Goal: Find specific page/section: Find specific page/section

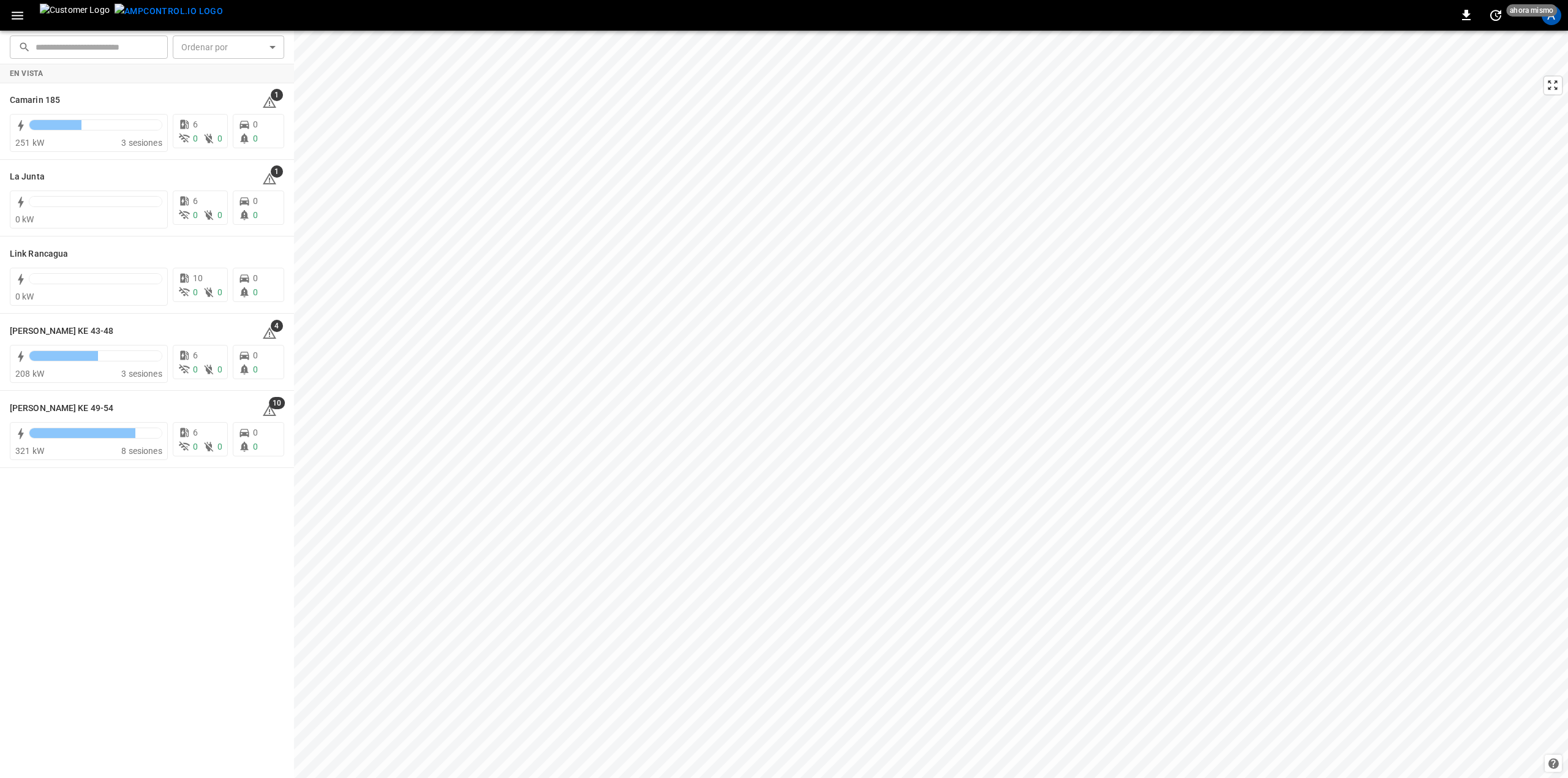
click at [133, 8] on img "menu" at bounding box center [169, 11] width 109 height 15
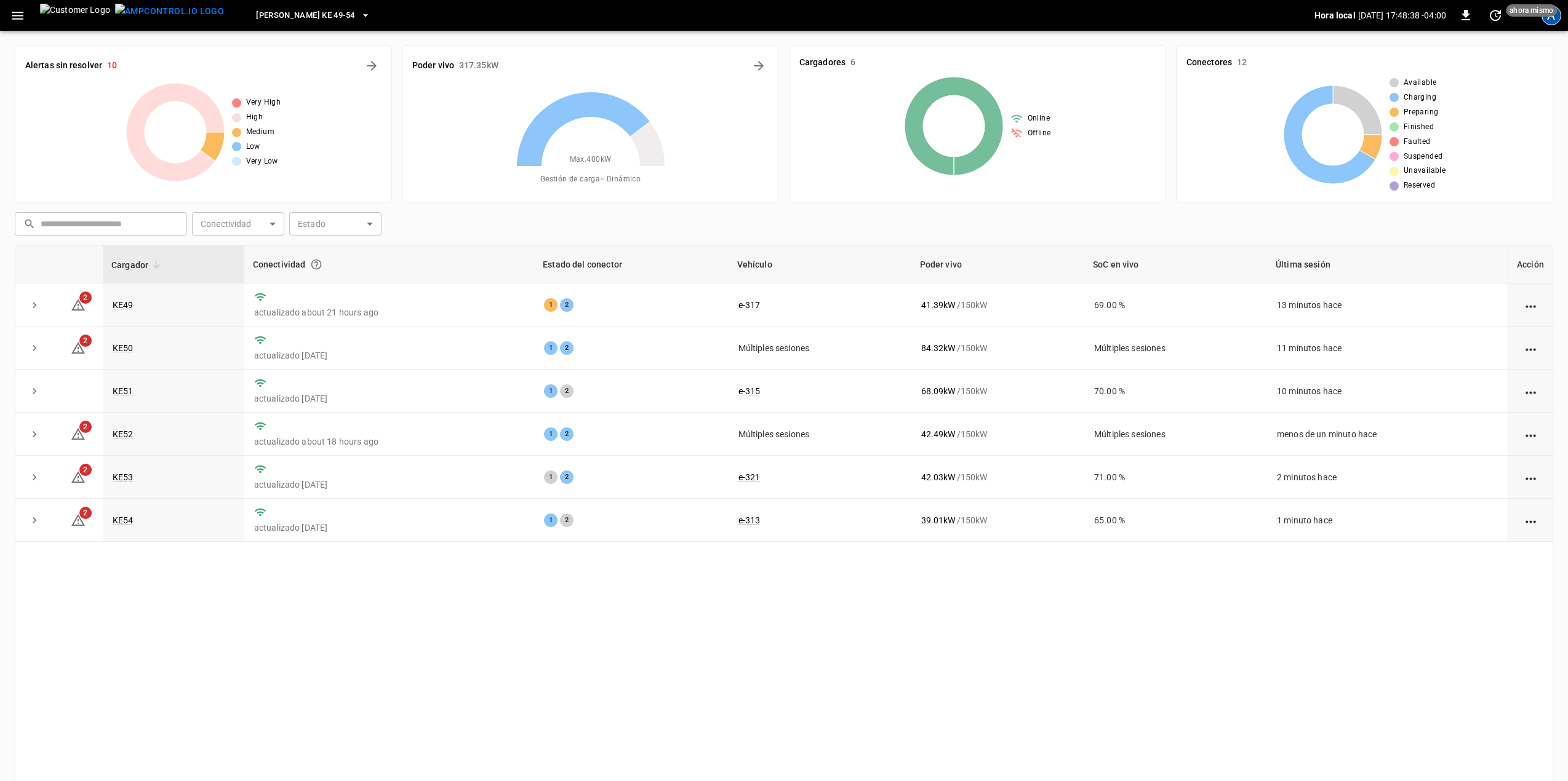
click at [1551, 24] on div "A" at bounding box center [1551, 15] width 20 height 20
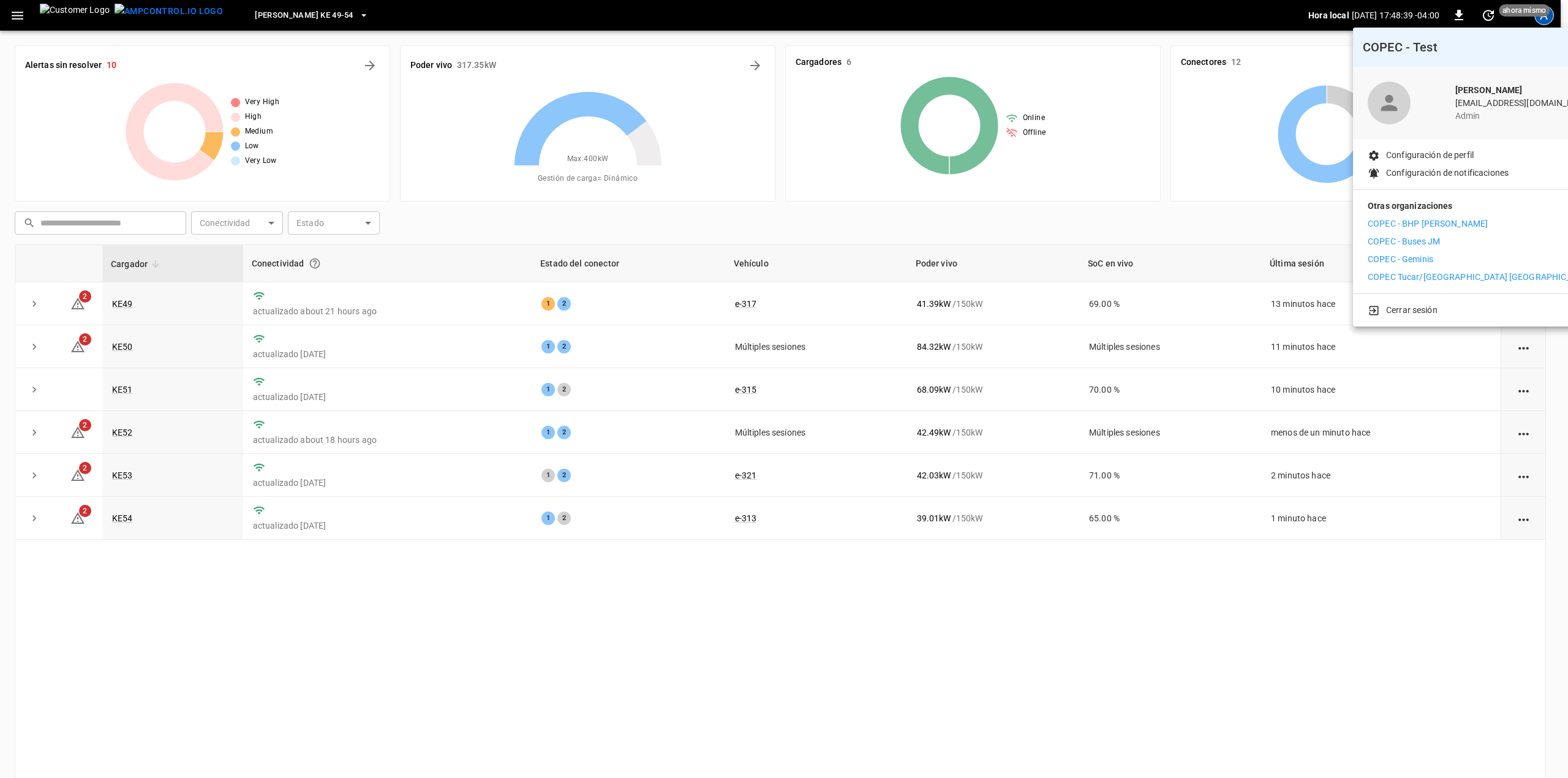
click at [1436, 263] on li "COPEC - Geminis" at bounding box center [1480, 259] width 225 height 13
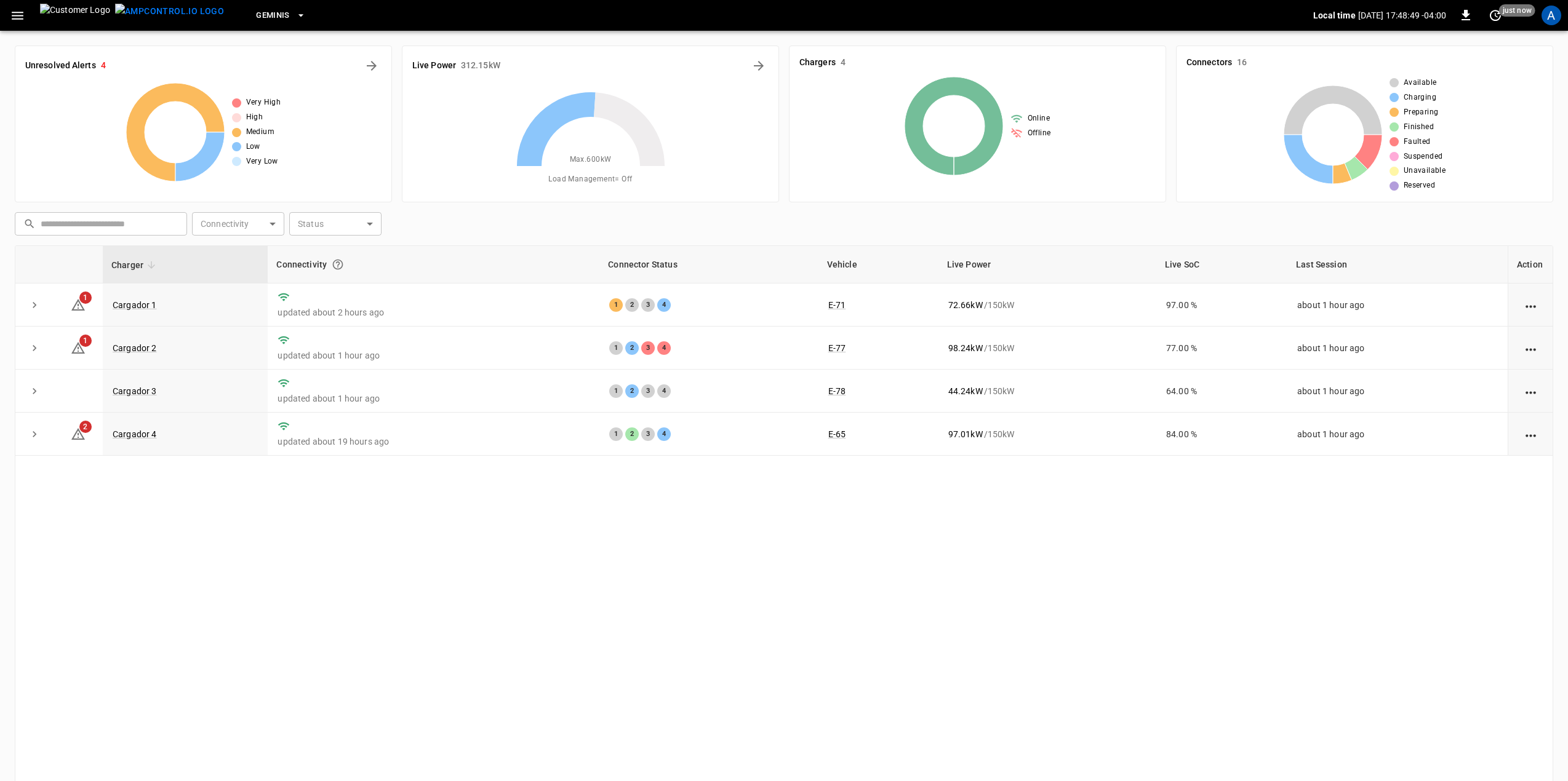
click at [488, 500] on div "Charger Connectivity Connector Status Vehicle Live Power Live SoC Last Session …" at bounding box center [784, 519] width 1538 height 547
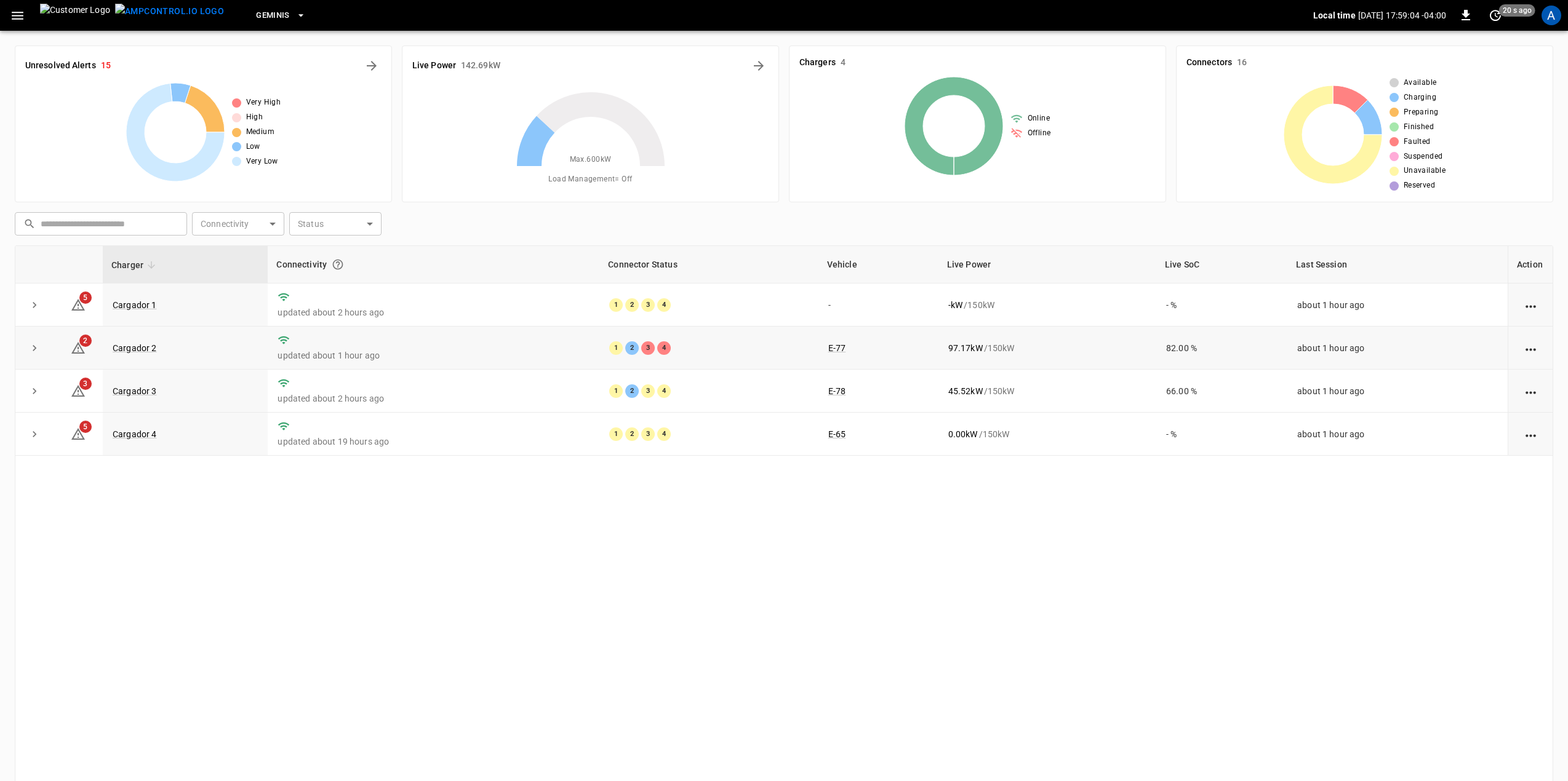
click at [261, 355] on td "Cargador 2" at bounding box center [185, 348] width 165 height 43
click at [153, 348] on link "Cargador 2" at bounding box center [135, 348] width 49 height 15
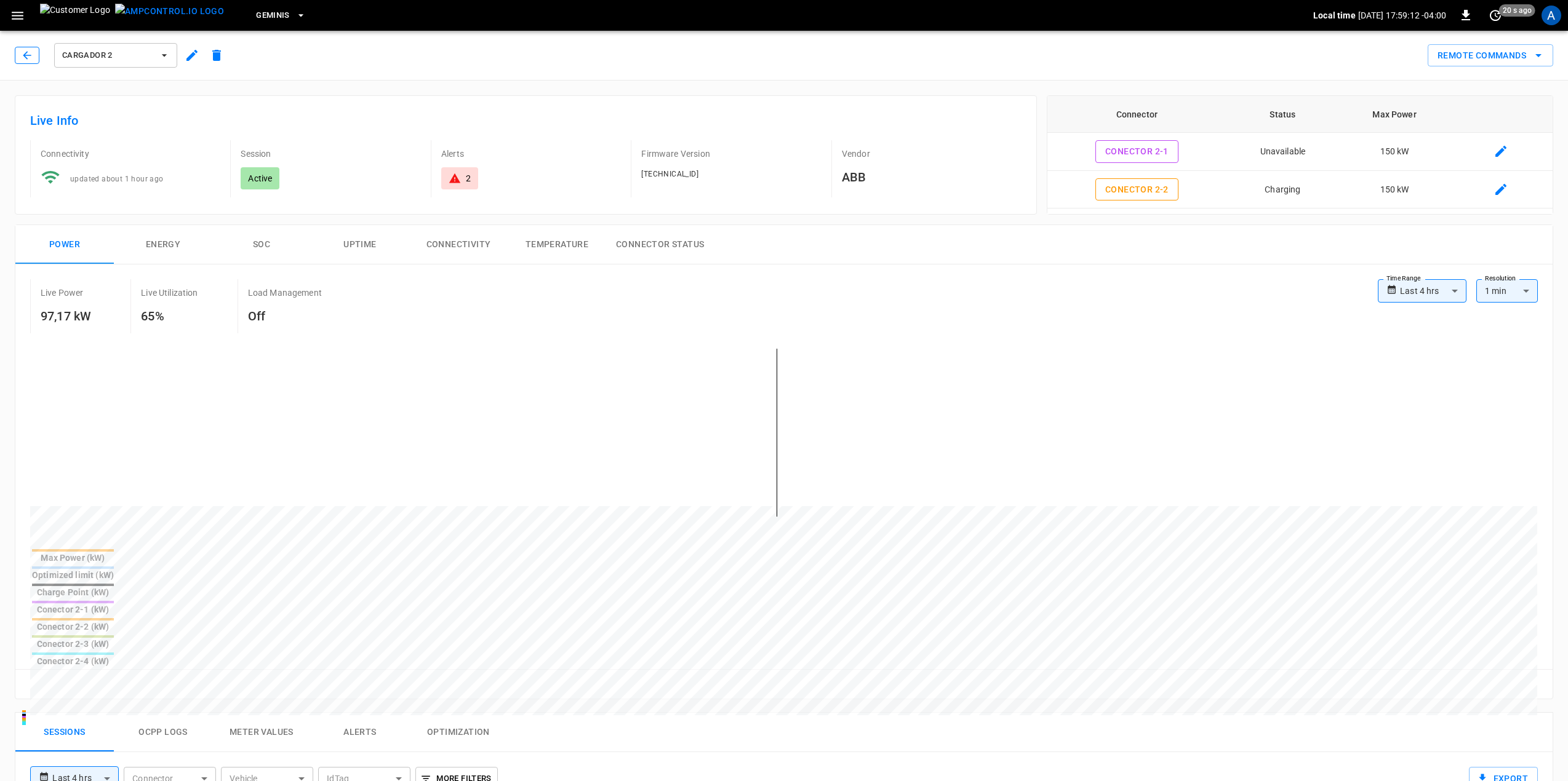
click at [35, 56] on button "button" at bounding box center [27, 55] width 24 height 17
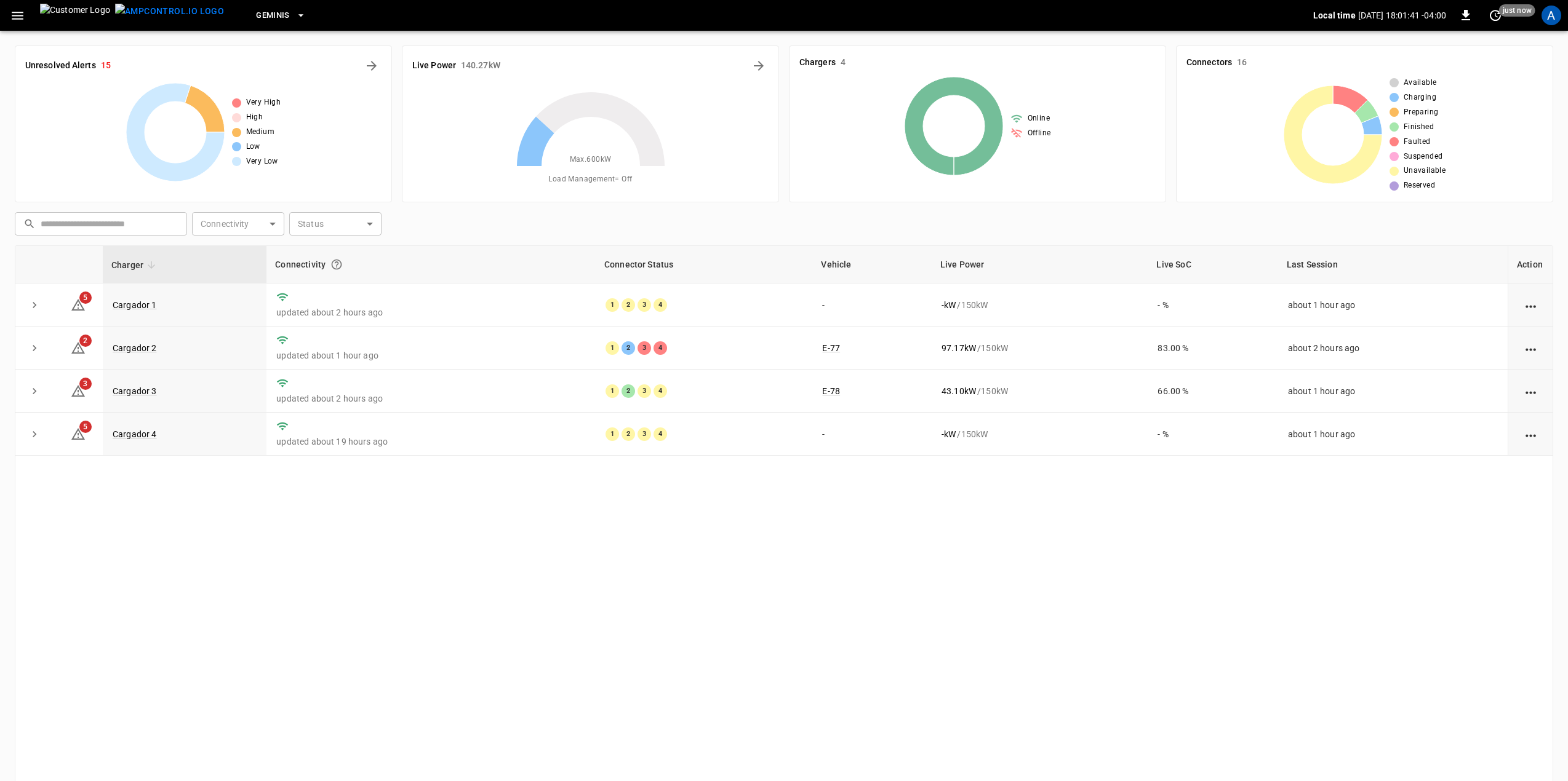
click at [714, 505] on div "Charger Connectivity Connector Status Vehicle Live Power Live SoC Last Session …" at bounding box center [784, 519] width 1538 height 547
click at [490, 630] on div "Charger Connectivity Connector Status Vehicle Live Power Live SoC Last Session …" at bounding box center [784, 519] width 1538 height 547
click at [141, 308] on link "Cargador 1" at bounding box center [135, 305] width 49 height 15
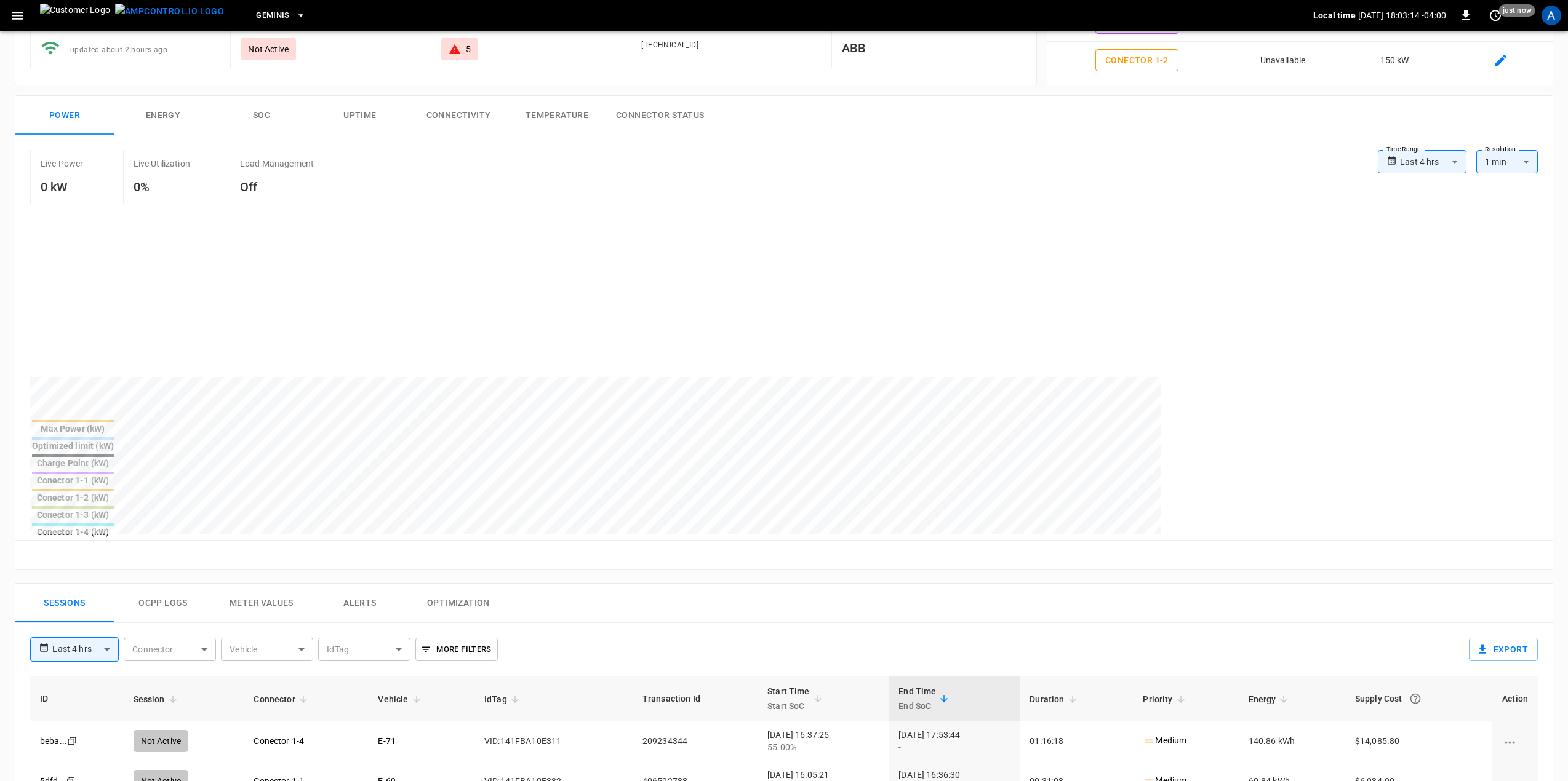
scroll to position [82, 0]
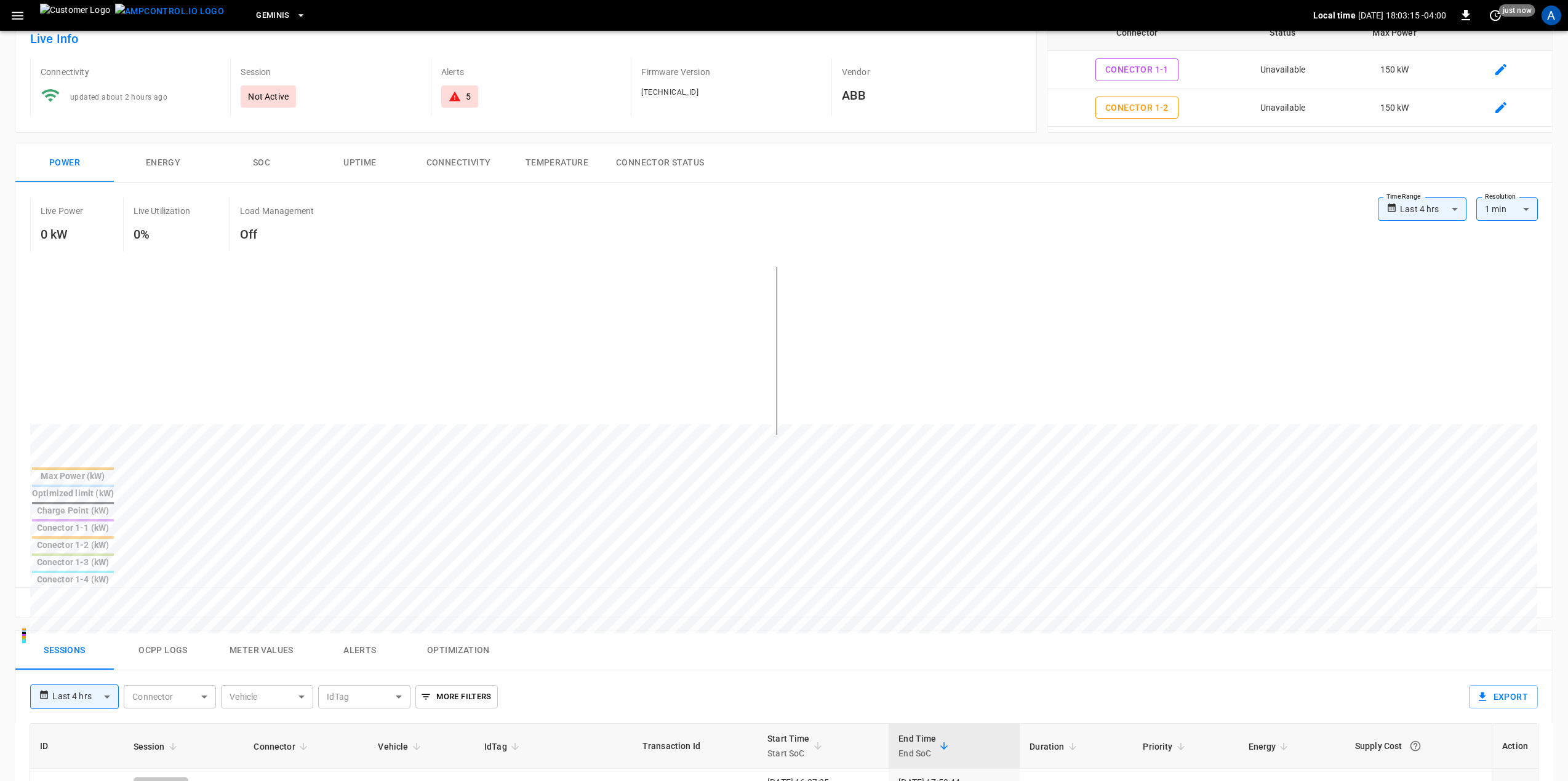
click at [454, 94] on icon at bounding box center [454, 96] width 11 height 10
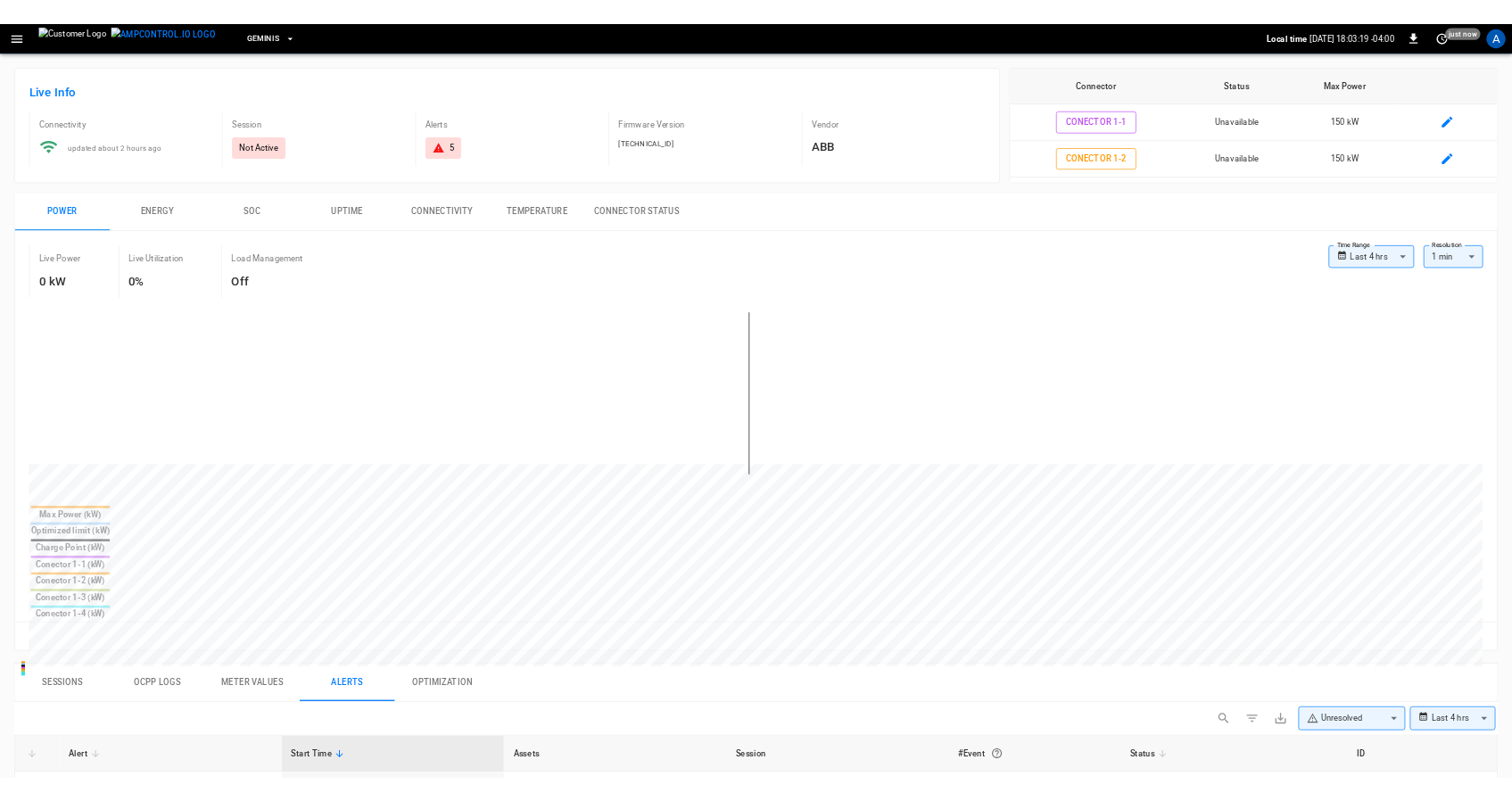
scroll to position [0, 0]
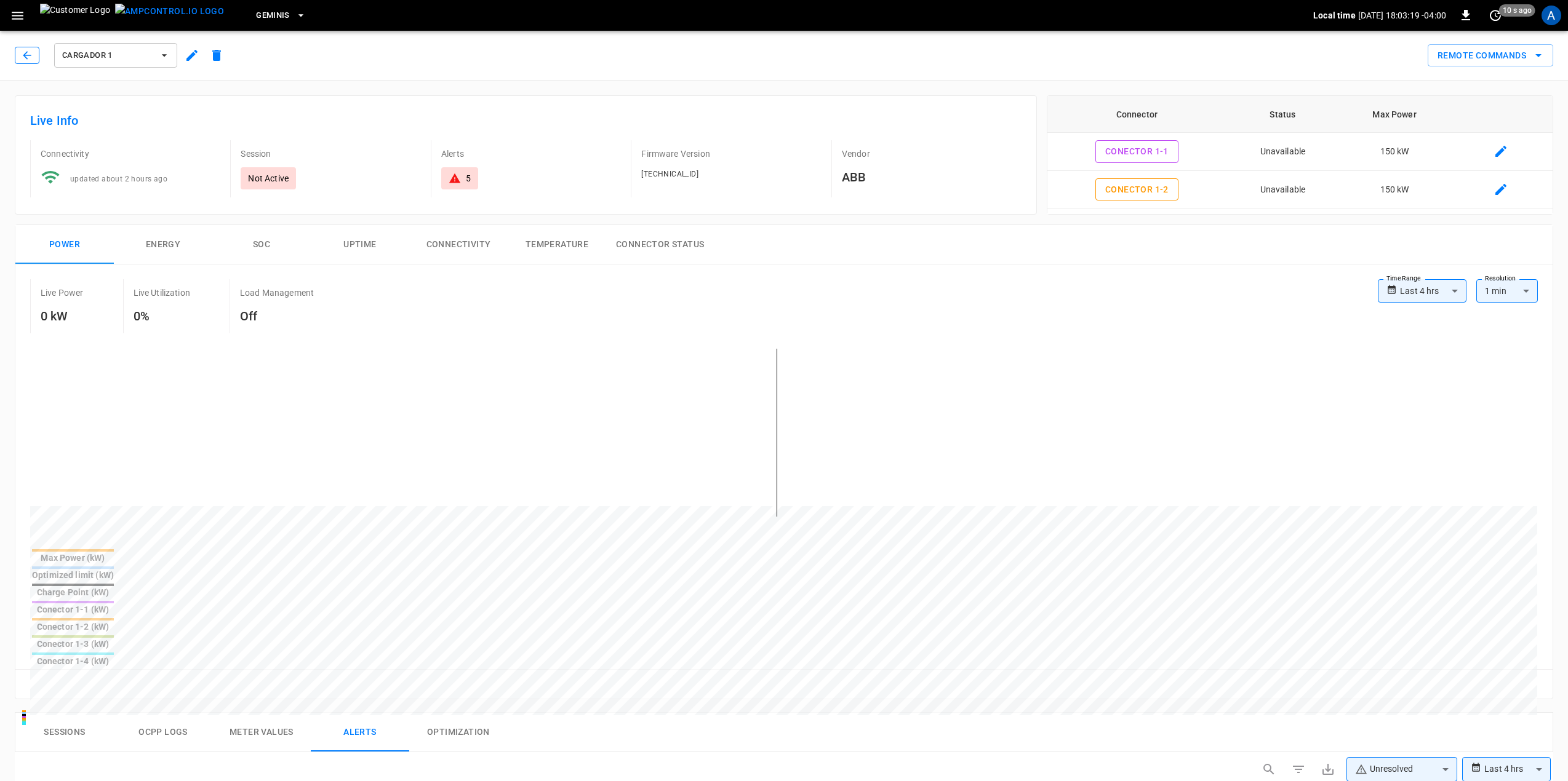
click at [33, 60] on icon "button" at bounding box center [27, 55] width 12 height 12
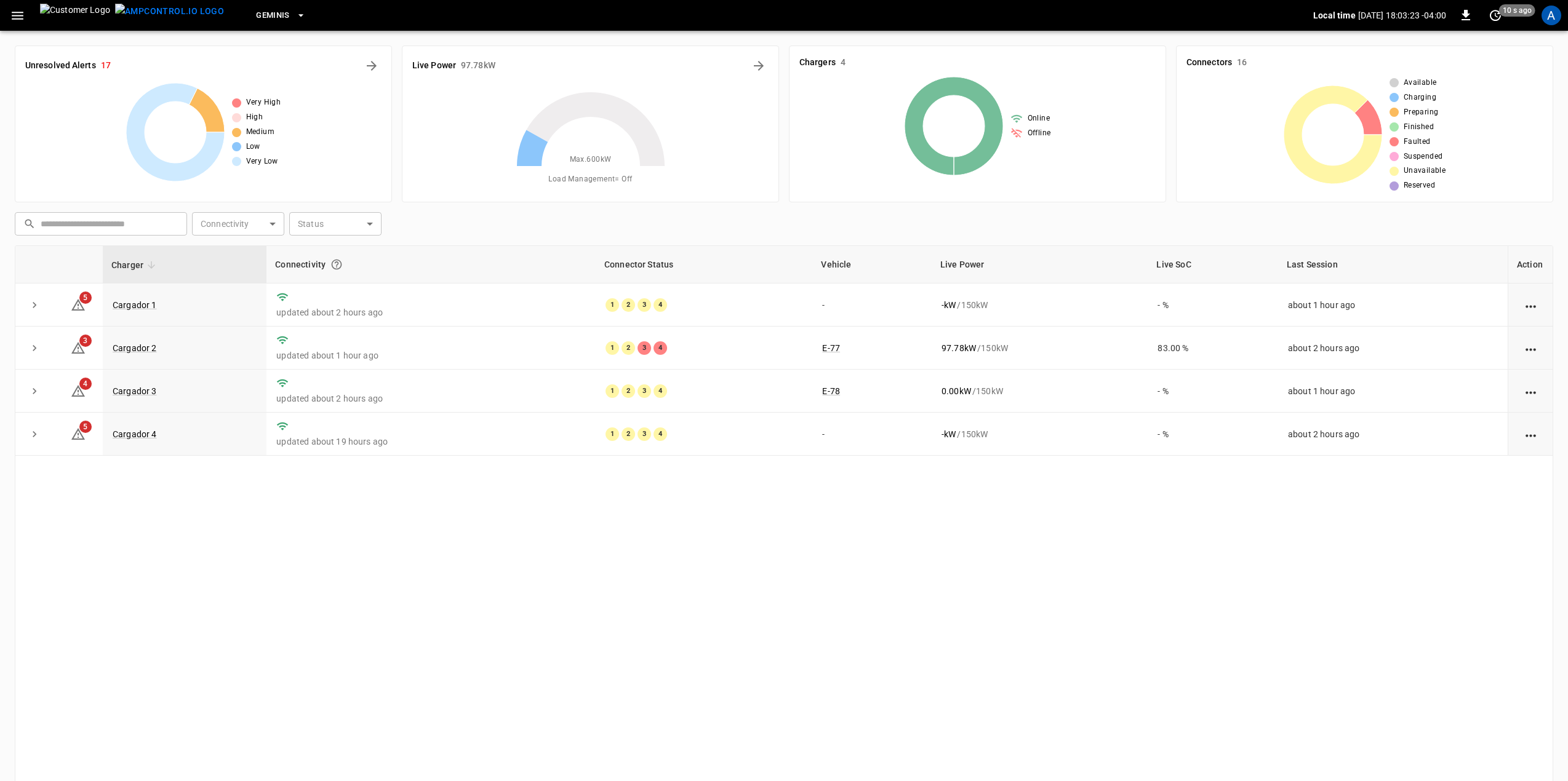
click at [552, 578] on div "Charger Connectivity Connector Status Vehicle Live Power Live SoC Last Session …" at bounding box center [784, 519] width 1538 height 547
